Goal: Entertainment & Leisure: Consume media (video, audio)

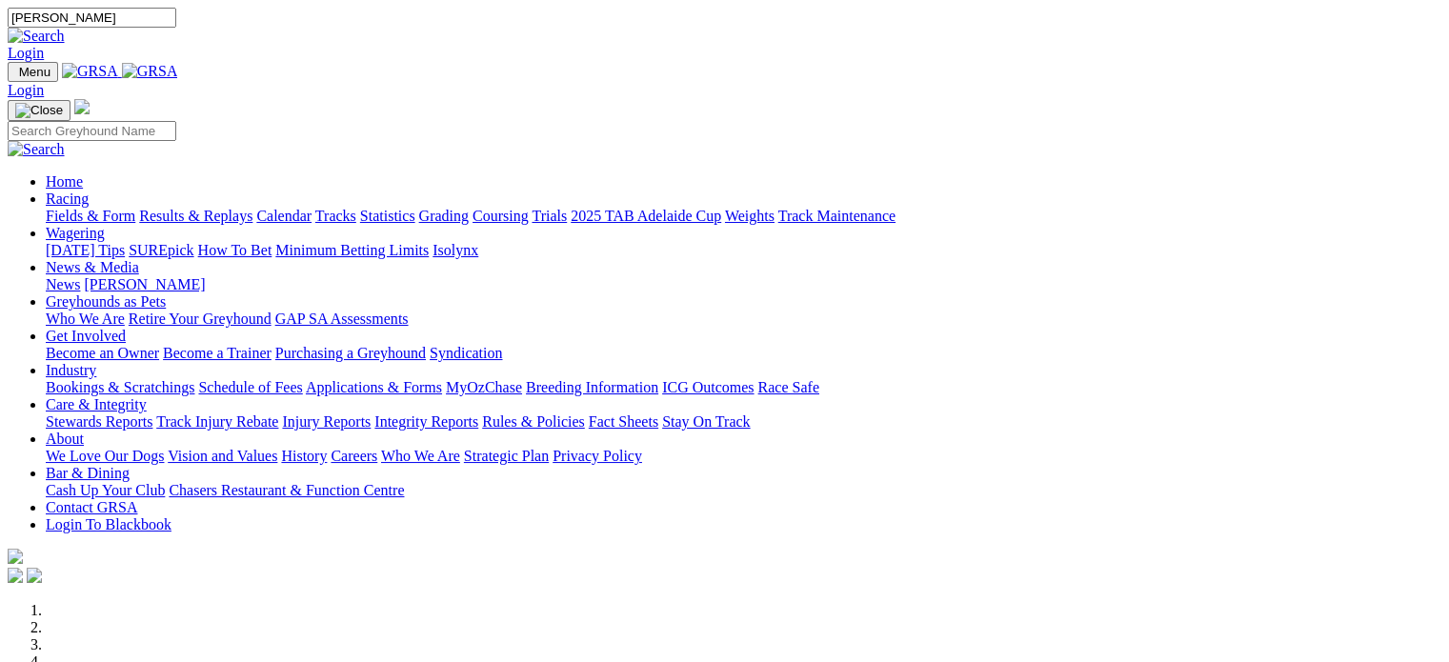
type input "shian kylie"
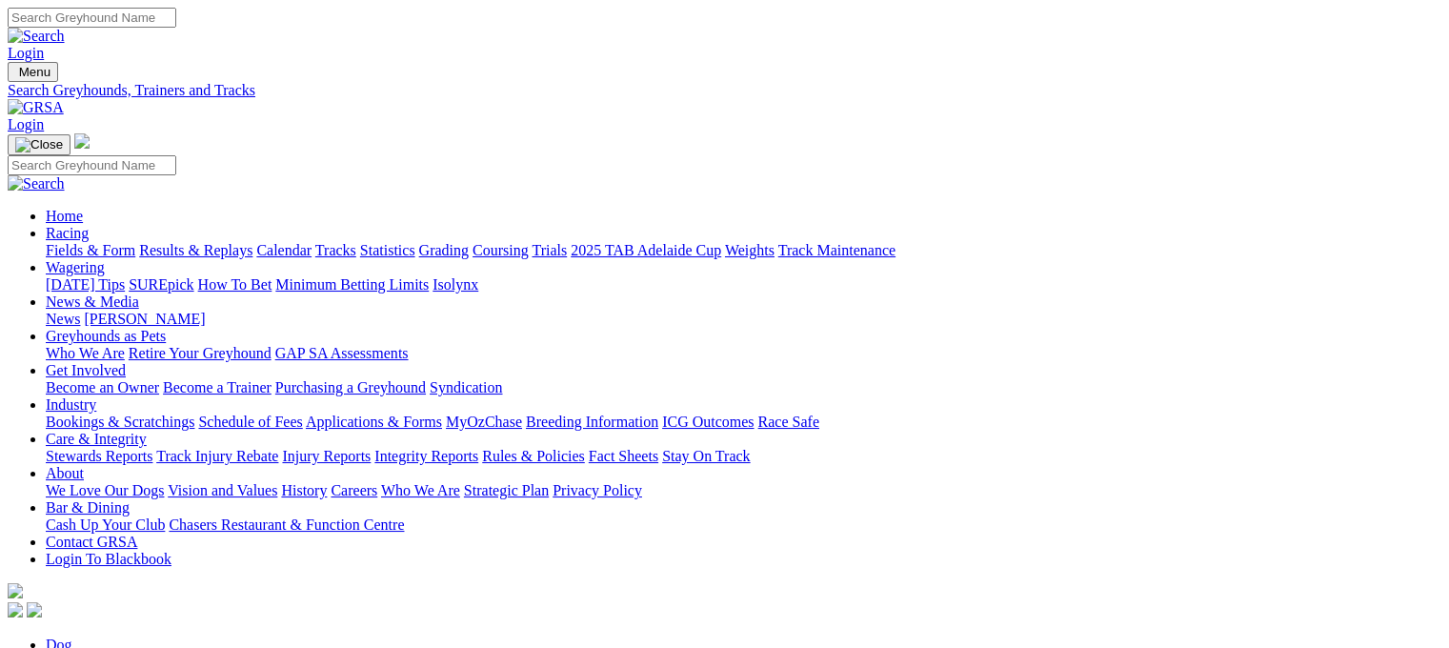
click at [176, 18] on input "Search" at bounding box center [92, 18] width 169 height 20
type input "[PERSON_NAME]"
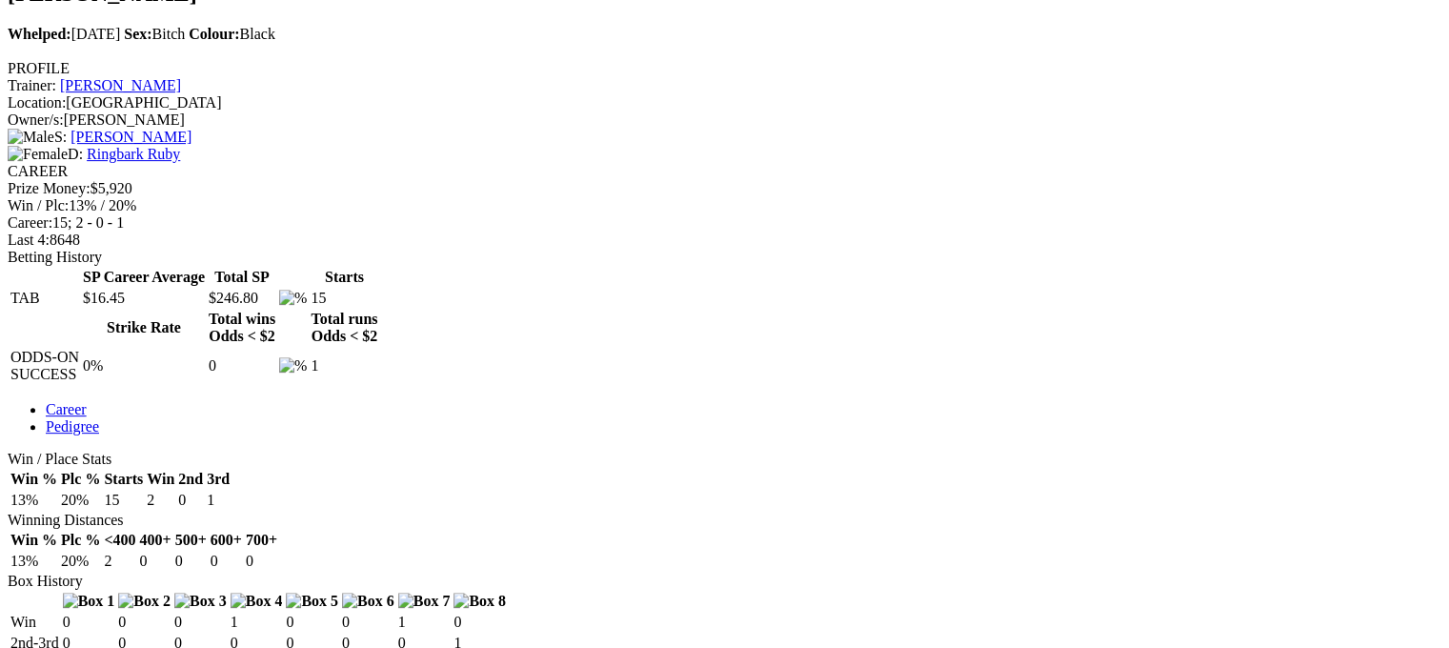
scroll to position [718, 0]
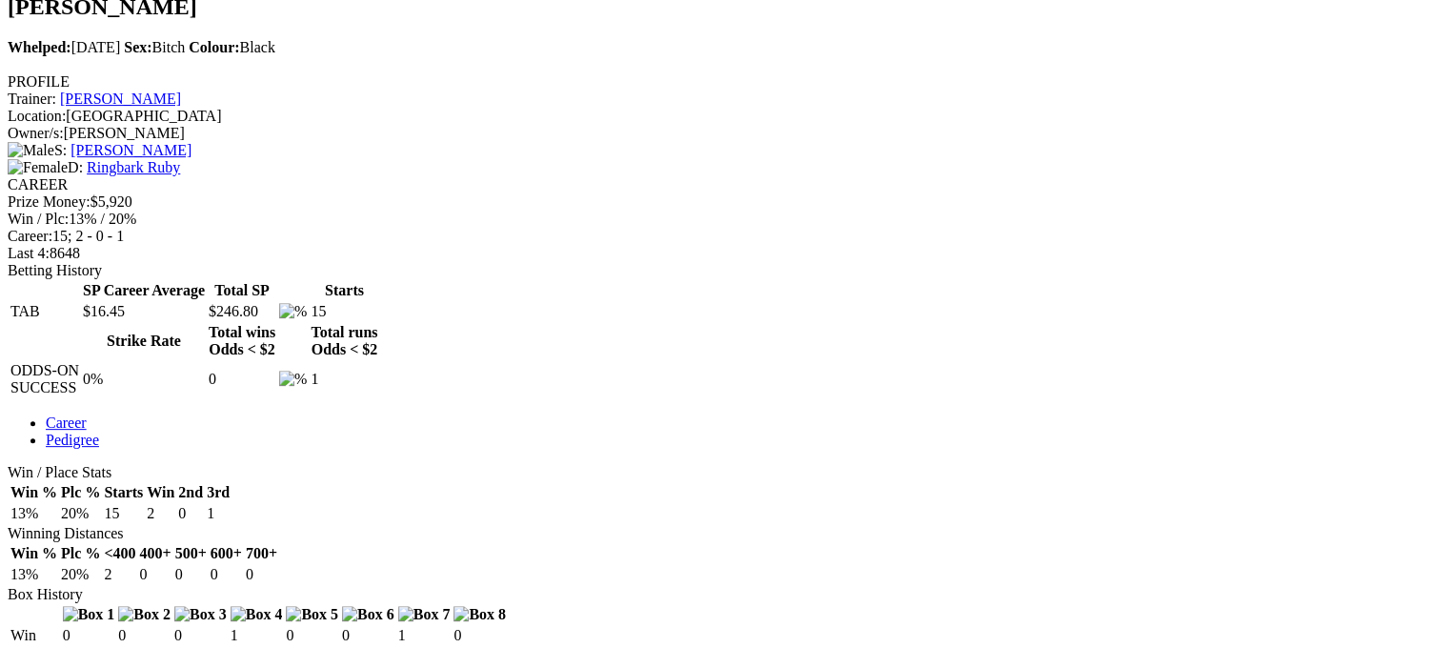
scroll to position [0, 0]
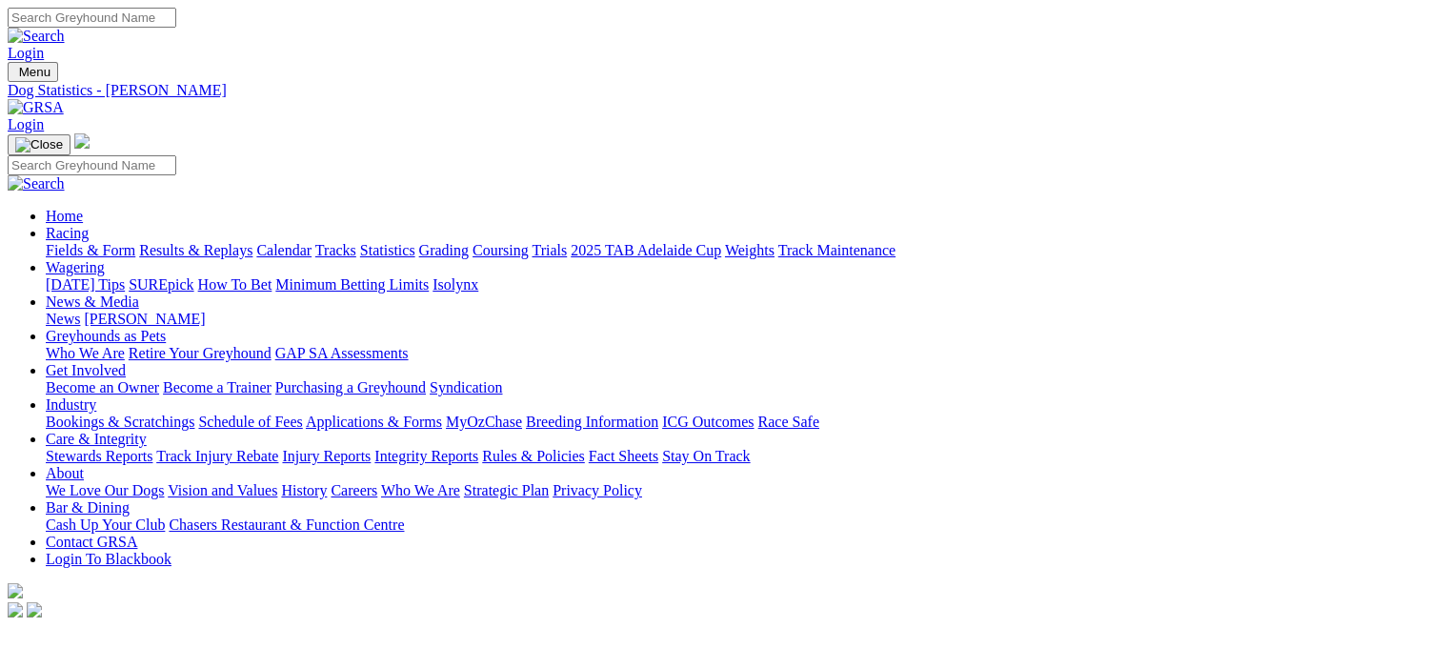
click at [176, 20] on input "Search" at bounding box center [92, 18] width 169 height 20
type input "speed of sound"
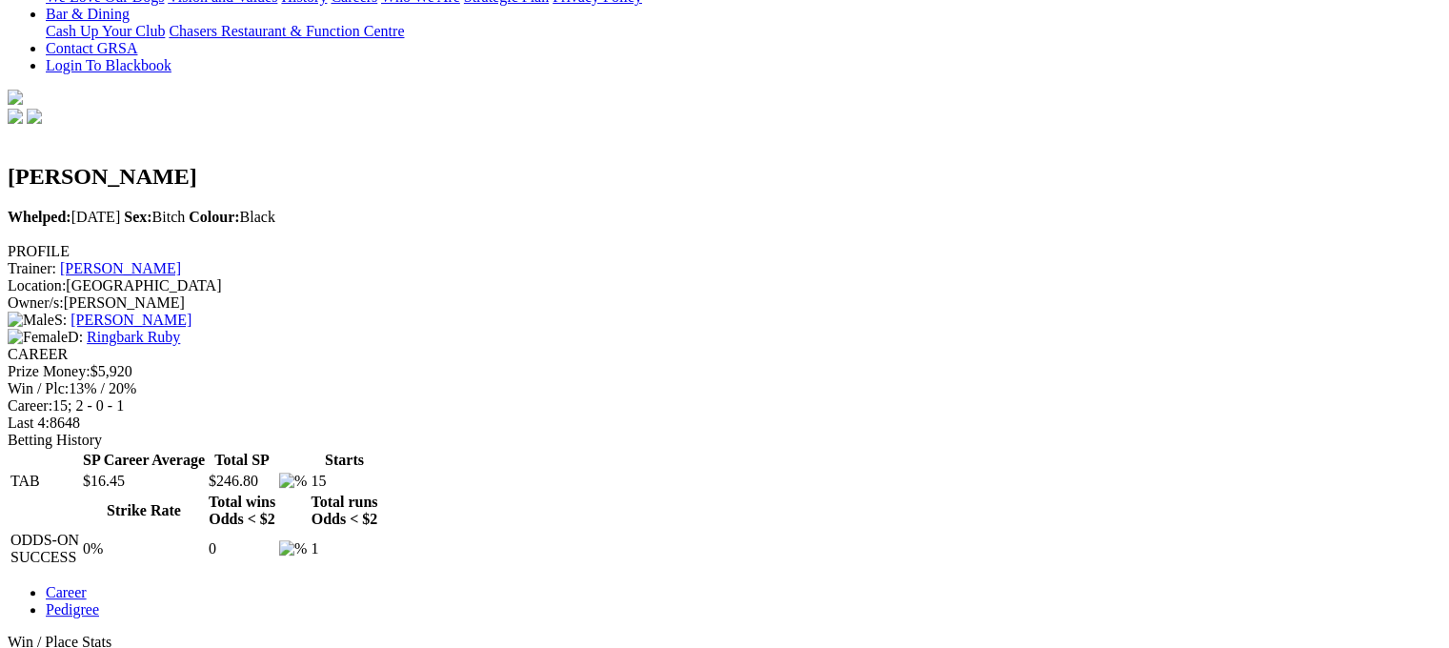
scroll to position [495, 0]
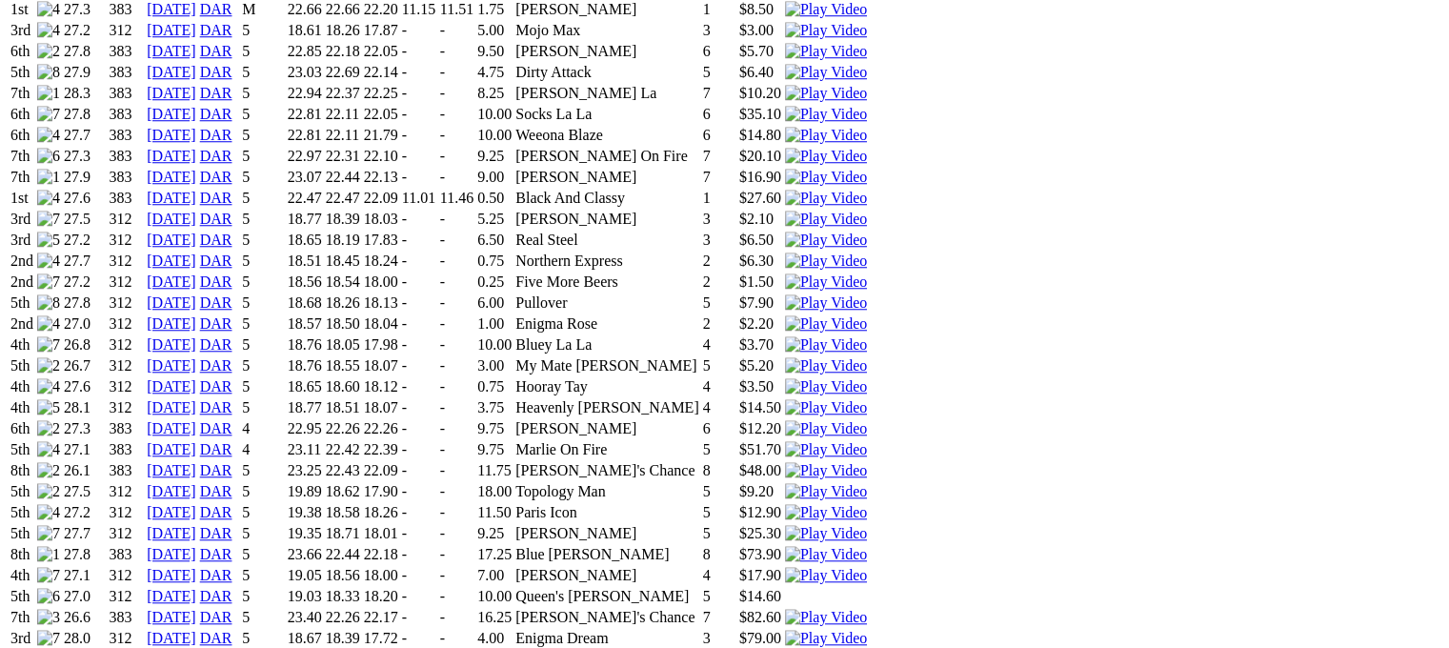
scroll to position [1660, 0]
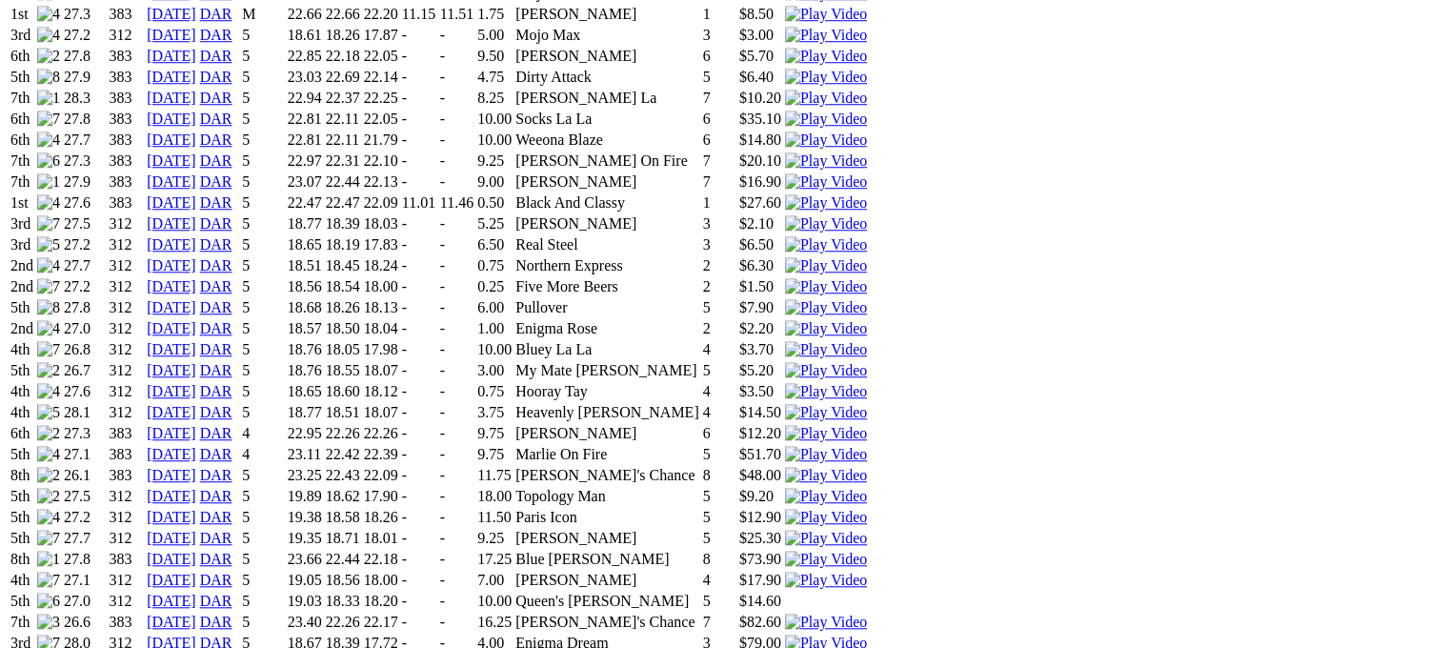
click at [867, 635] on img at bounding box center [826, 643] width 82 height 17
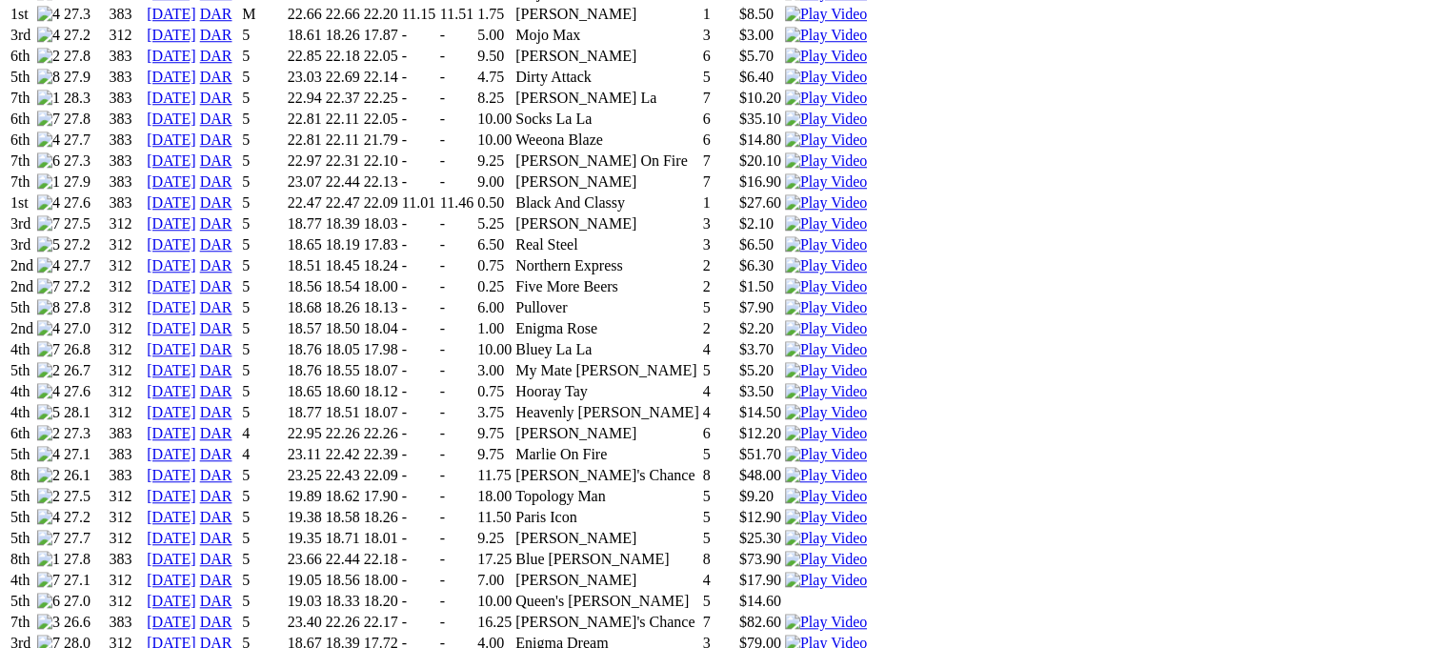
click at [867, 614] on img at bounding box center [826, 622] width 82 height 17
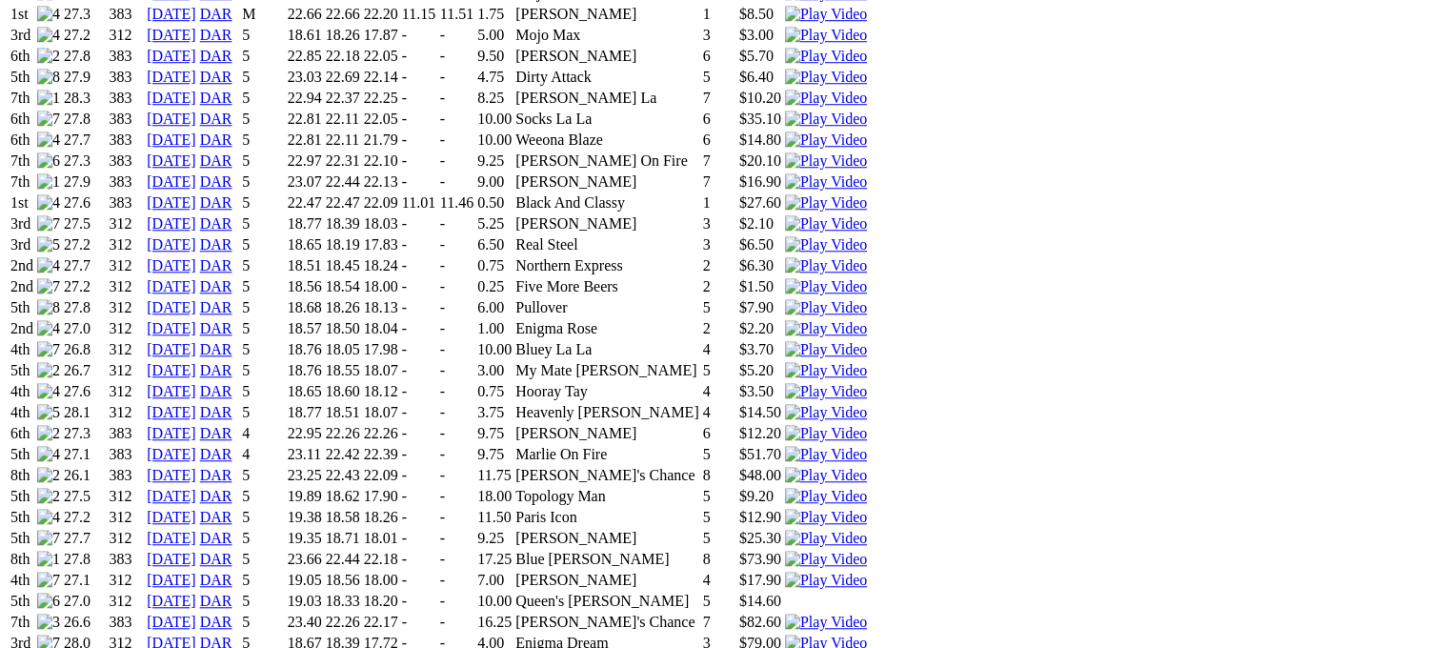
click at [867, 635] on img at bounding box center [826, 643] width 82 height 17
